Goal: Task Accomplishment & Management: Manage account settings

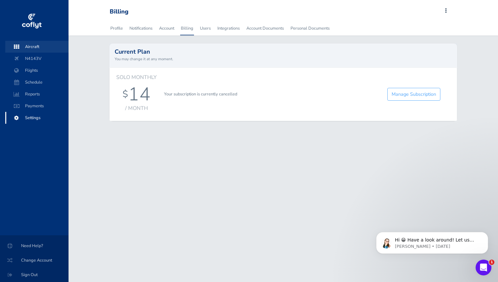
click at [45, 47] on span "Aircraft" at bounding box center [37, 47] width 50 height 12
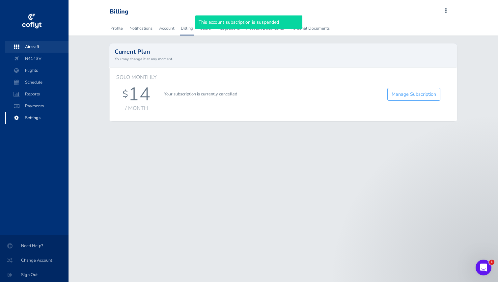
click at [32, 46] on span "Aircraft" at bounding box center [37, 47] width 50 height 12
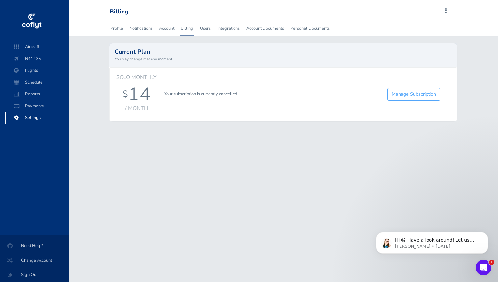
click at [189, 92] on p "Your subscription is currently cancelled" at bounding box center [271, 94] width 214 height 7
click at [408, 92] on link "Manage Subscription" at bounding box center [413, 94] width 53 height 13
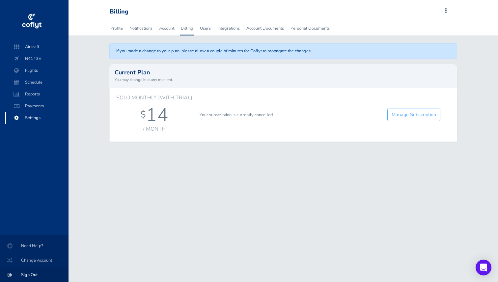
click at [30, 273] on span "Sign Out" at bounding box center [34, 275] width 53 height 12
